Goal: Task Accomplishment & Management: Complete application form

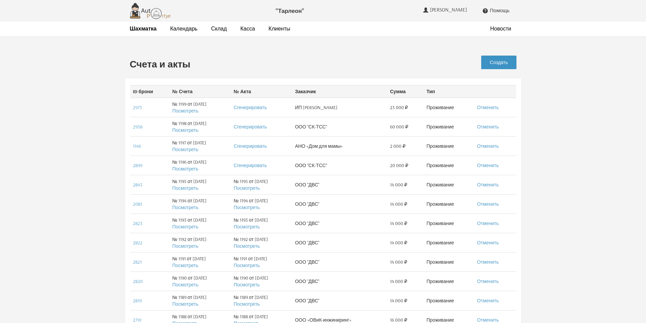
click at [494, 65] on link "Создать" at bounding box center [498, 63] width 35 height 14
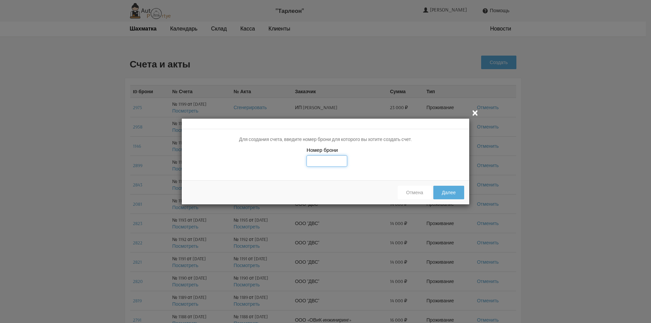
click at [329, 162] on input "text" at bounding box center [326, 161] width 41 height 12
type input "4945"
click at [398, 158] on div "Номер брони 4945" at bounding box center [325, 160] width 287 height 29
click at [450, 194] on button "Далее" at bounding box center [448, 193] width 31 height 14
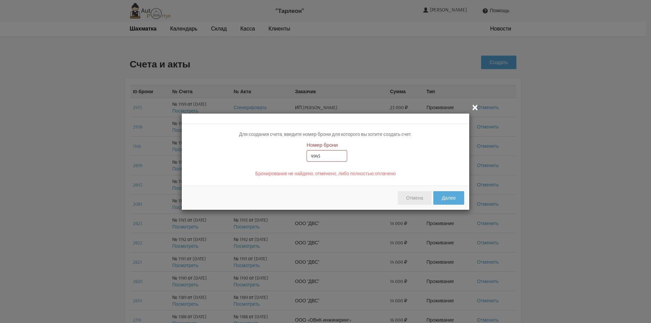
click at [425, 200] on button "Отмена" at bounding box center [415, 198] width 34 height 14
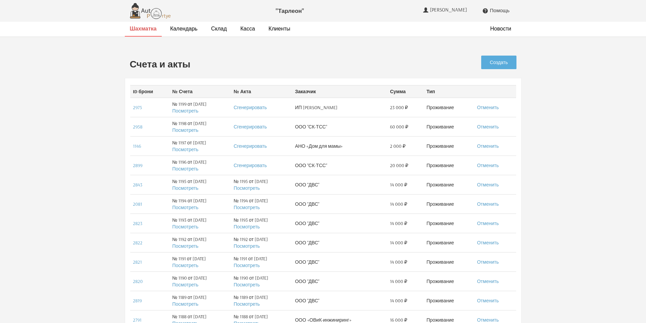
click at [135, 27] on strong "Шахматка" at bounding box center [143, 28] width 27 height 7
click at [500, 64] on link "Создать" at bounding box center [498, 63] width 35 height 14
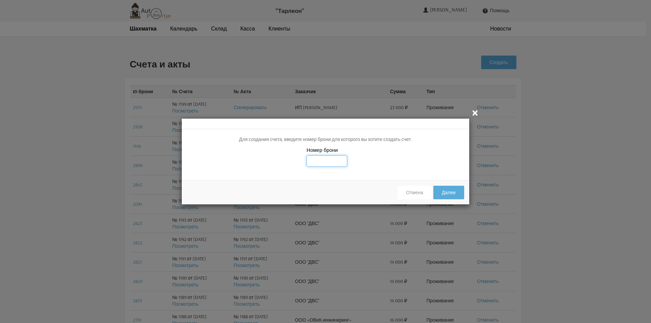
click at [327, 160] on input "text" at bounding box center [326, 161] width 41 height 12
type input "2945"
click at [446, 189] on button "Далее" at bounding box center [448, 193] width 31 height 14
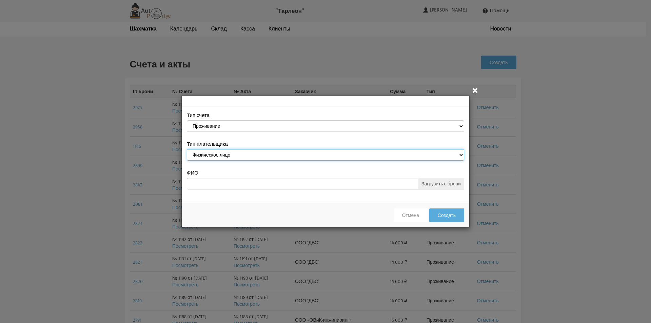
click at [462, 157] on select "Физическое лицо Юридическое лицо" at bounding box center [325, 155] width 277 height 12
select select "legal_entity"
click at [187, 150] on select "Физическое лицо Юридическое лицо" at bounding box center [325, 155] width 277 height 12
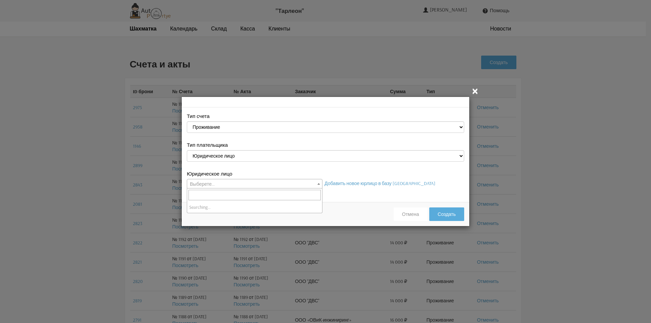
click at [319, 184] on b at bounding box center [318, 184] width 3 height 2
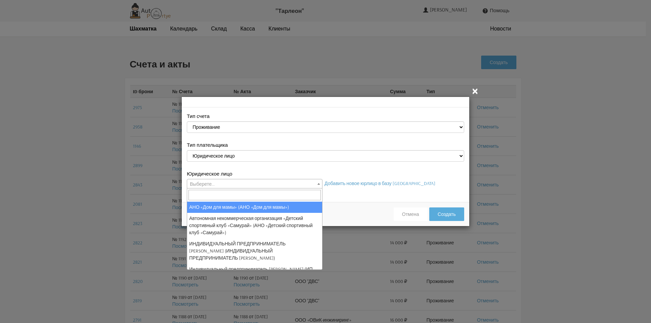
select select "26"
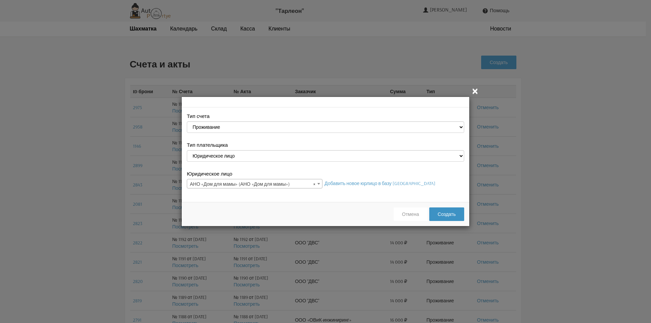
click at [444, 216] on button "Создать" at bounding box center [446, 214] width 35 height 14
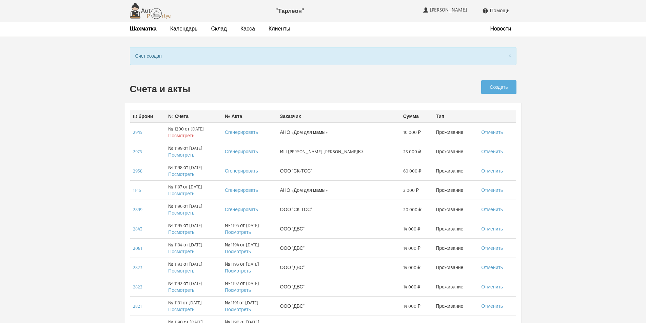
click at [181, 137] on link "Посмотреть" at bounding box center [181, 136] width 26 height 6
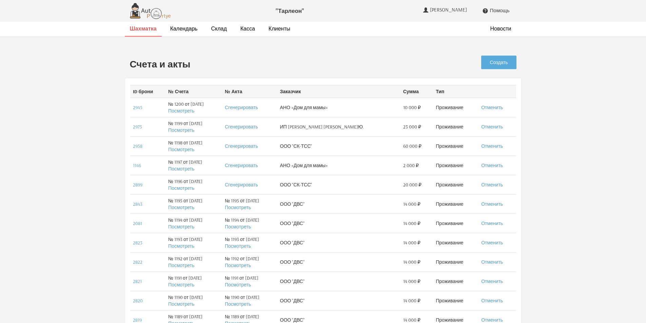
click at [150, 29] on strong "Шахматка" at bounding box center [143, 28] width 27 height 7
